Goal: Use online tool/utility

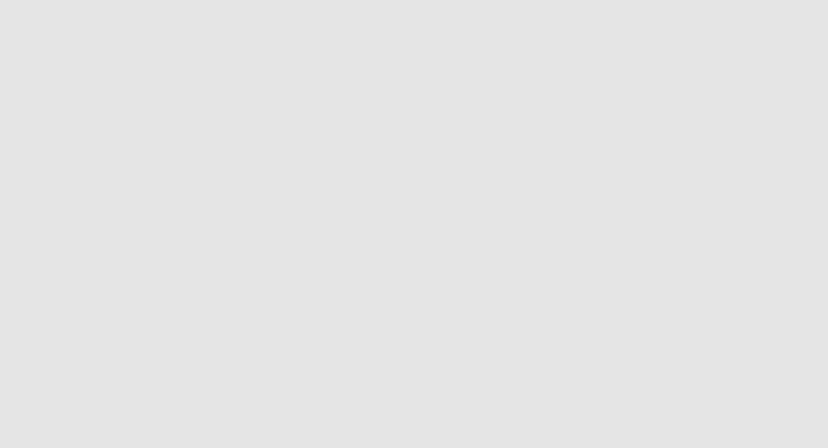
select select "Week"
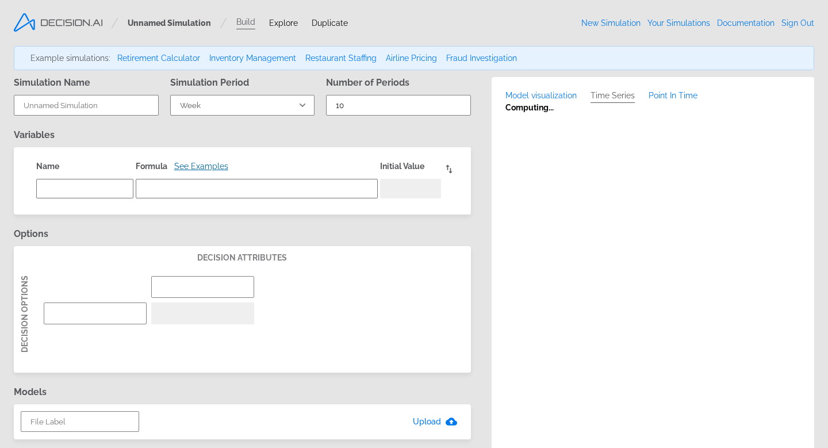
click at [404, 60] on link "Airline Pricing" at bounding box center [411, 58] width 51 height 9
type input "Airline Pricing"
select select "Day"
type input "60"
type textarea "cumulative_revenue"
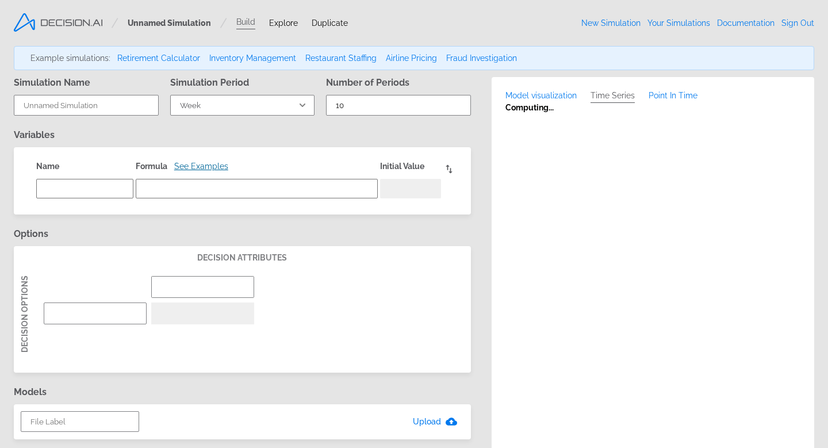
type textarea "cumulative_revenue[t-1] + revenue"
type textarea "0"
type input "Capacity based"
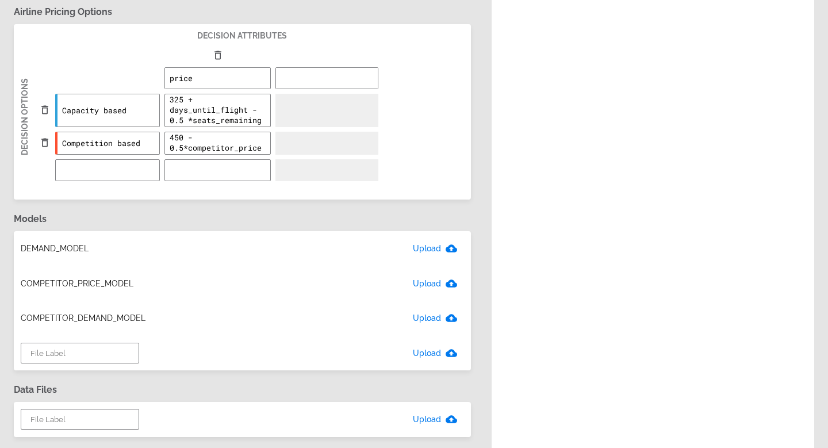
scroll to position [474, 0]
type textarea "x"
